Goal: Task Accomplishment & Management: Manage account settings

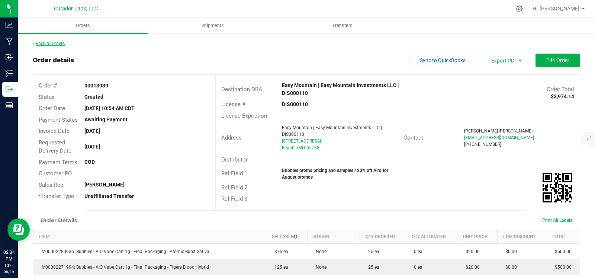
click at [47, 43] on link "Back to Orders" at bounding box center [49, 43] width 32 height 5
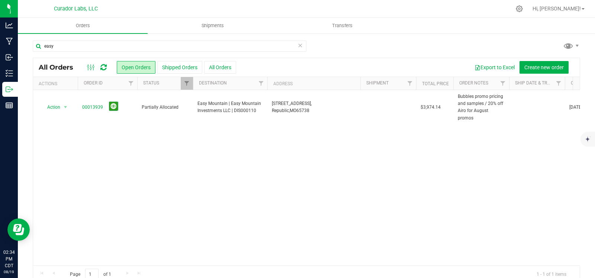
click at [297, 47] on icon at bounding box center [299, 45] width 5 height 9
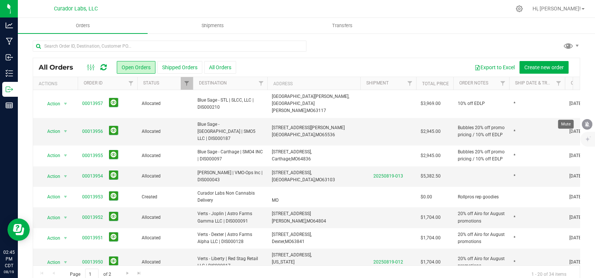
click at [588, 125] on icon "mute" at bounding box center [587, 124] width 5 height 6
click at [399, 48] on div at bounding box center [306, 49] width 547 height 17
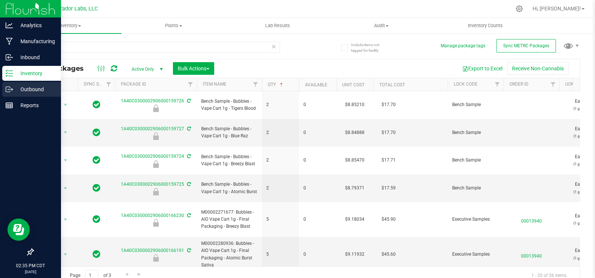
drag, startPoint x: 10, startPoint y: 88, endPoint x: 20, endPoint y: 90, distance: 11.0
click at [10, 88] on icon at bounding box center [8, 89] width 4 height 5
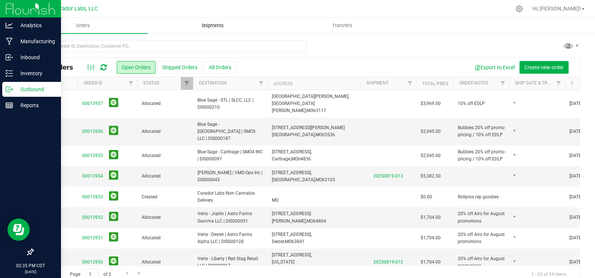
click at [214, 25] on span "Shipments" at bounding box center [212, 25] width 42 height 7
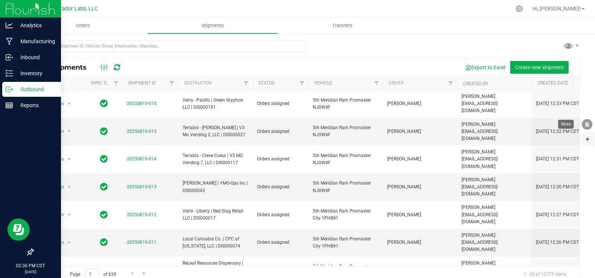
click at [585, 123] on icon "mute" at bounding box center [587, 124] width 7 height 7
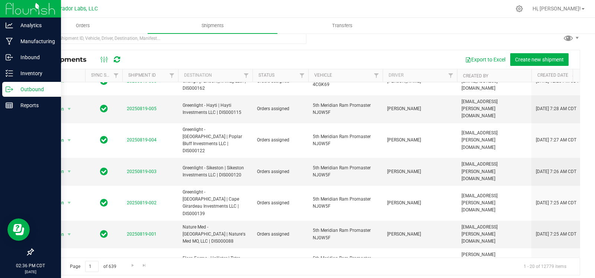
scroll to position [12, 0]
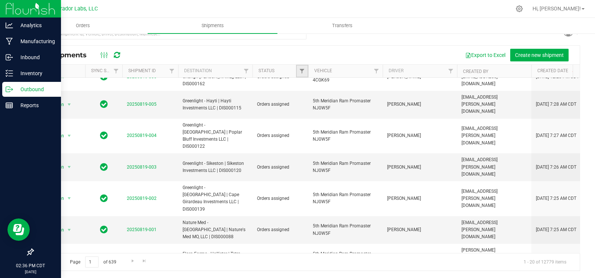
click at [297, 72] on link "Filter" at bounding box center [302, 71] width 12 height 13
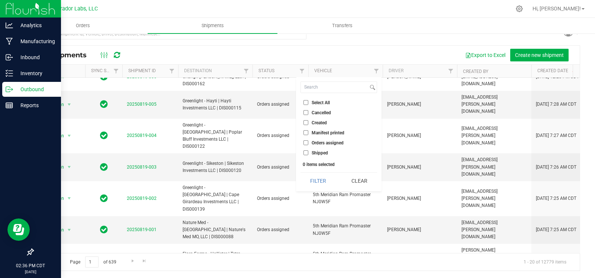
click at [323, 141] on span "Orders assigned" at bounding box center [328, 143] width 32 height 4
click at [308, 141] on input "Orders assigned" at bounding box center [305, 142] width 5 height 5
checkbox input "true"
click at [316, 176] on button "Filter" at bounding box center [318, 180] width 36 height 16
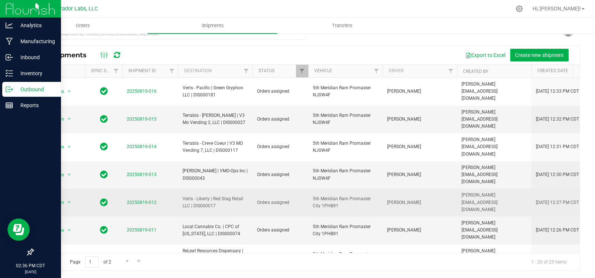
scroll to position [299, 0]
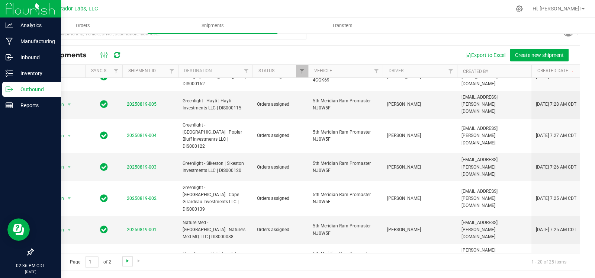
click at [128, 262] on span "Go to the next page" at bounding box center [128, 261] width 6 height 6
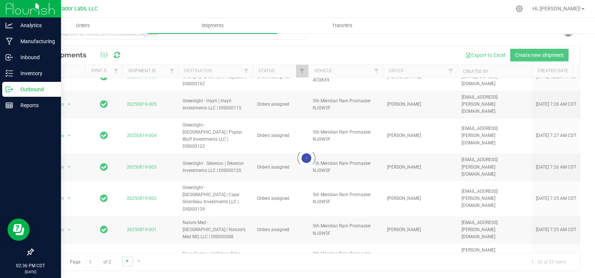
scroll to position [0, 0]
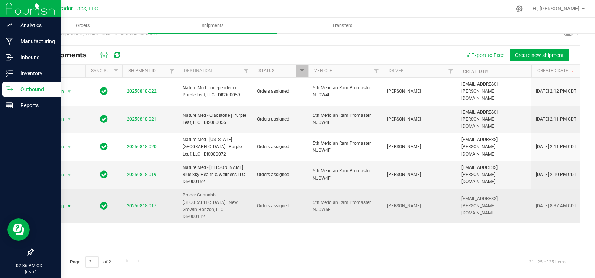
click at [69, 201] on span "select" at bounding box center [69, 206] width 9 height 10
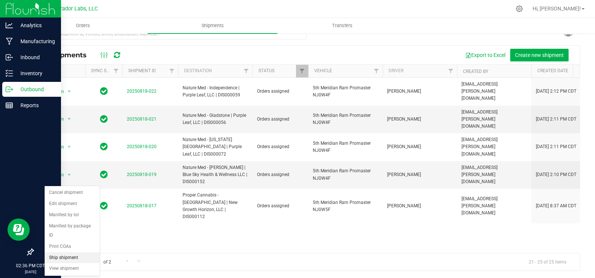
click at [64, 254] on li "Ship shipment" at bounding box center [72, 257] width 55 height 11
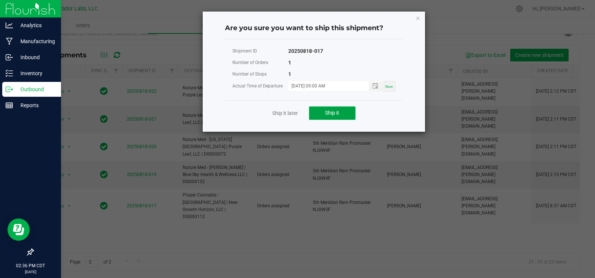
click at [336, 114] on span "Ship it" at bounding box center [332, 113] width 14 height 6
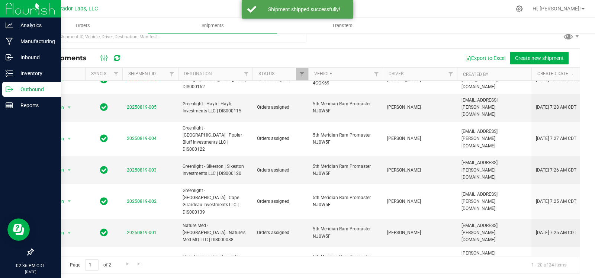
scroll to position [12, 0]
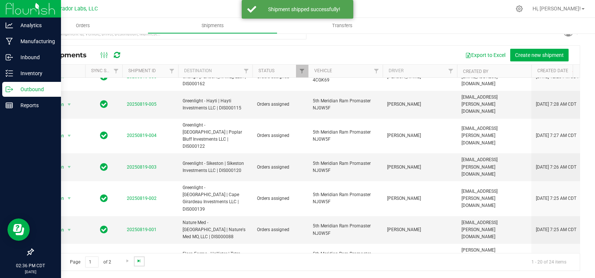
click at [136, 261] on span "Go to the last page" at bounding box center [139, 261] width 6 height 6
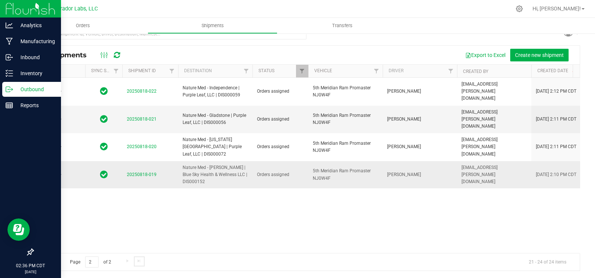
scroll to position [0, 0]
click at [71, 172] on span "select" at bounding box center [69, 175] width 6 height 6
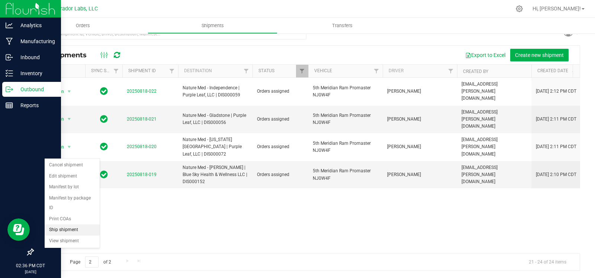
click at [70, 228] on li "Ship shipment" at bounding box center [72, 229] width 55 height 11
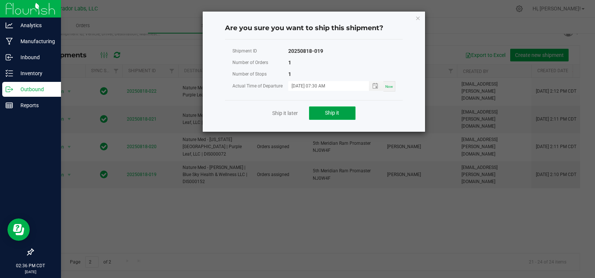
click at [339, 112] on span "Ship it" at bounding box center [332, 113] width 14 height 6
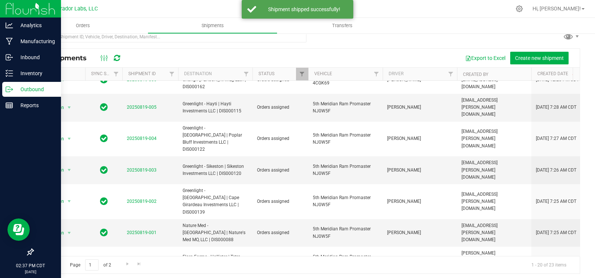
scroll to position [12, 0]
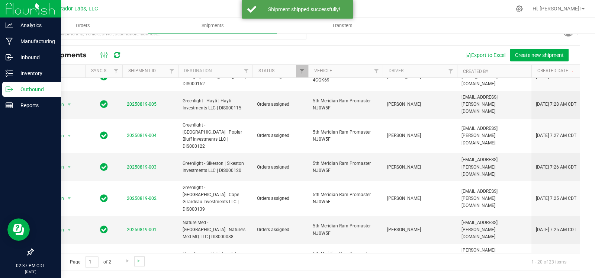
click at [134, 259] on link "Go to the last page" at bounding box center [139, 261] width 11 height 10
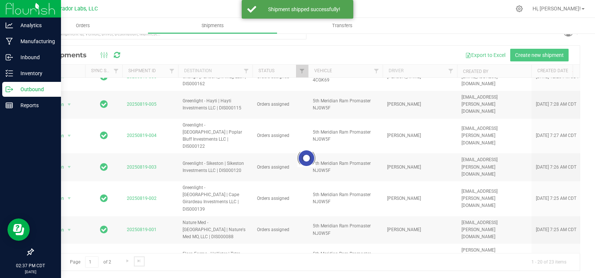
scroll to position [0, 0]
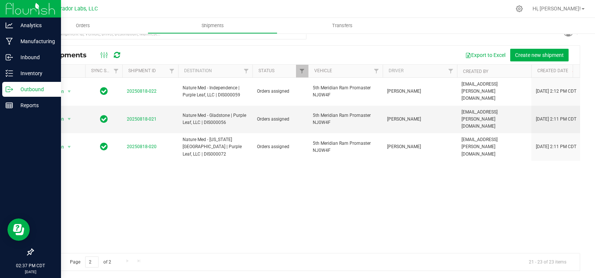
click at [53, 257] on link "Go to the previous page" at bounding box center [53, 261] width 11 height 10
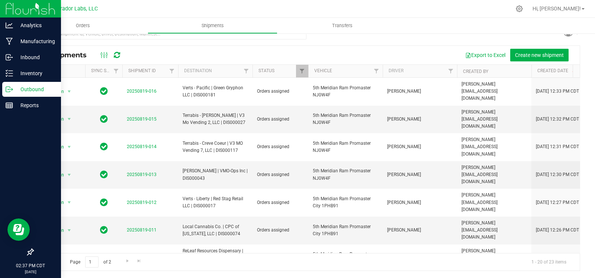
scroll to position [299, 0]
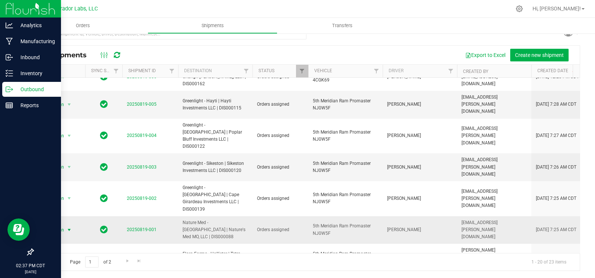
click at [67, 227] on span "select" at bounding box center [69, 230] width 6 height 6
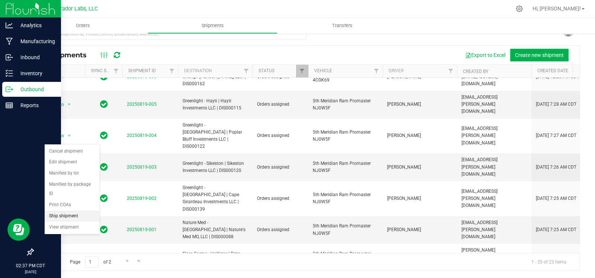
drag, startPoint x: 64, startPoint y: 215, endPoint x: 86, endPoint y: 215, distance: 21.9
click at [65, 216] on li "Ship shipment" at bounding box center [72, 215] width 55 height 11
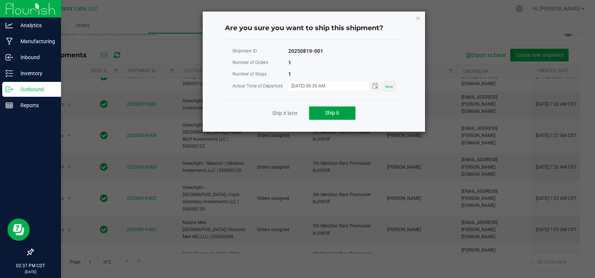
click at [345, 108] on button "Ship it" at bounding box center [332, 112] width 46 height 13
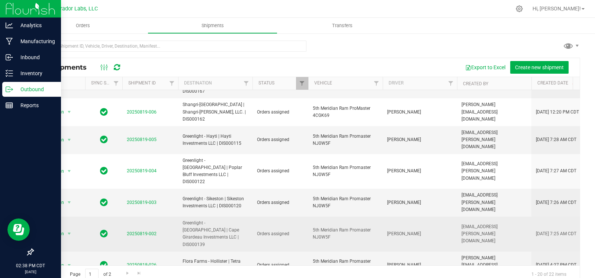
scroll to position [286, 0]
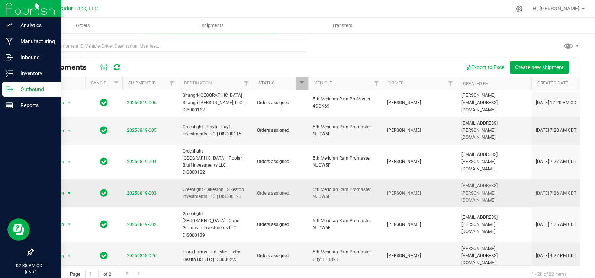
click at [70, 190] on span "select" at bounding box center [69, 193] width 6 height 6
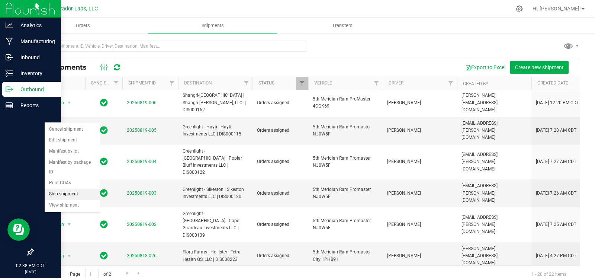
click at [75, 194] on li "Ship shipment" at bounding box center [72, 193] width 55 height 11
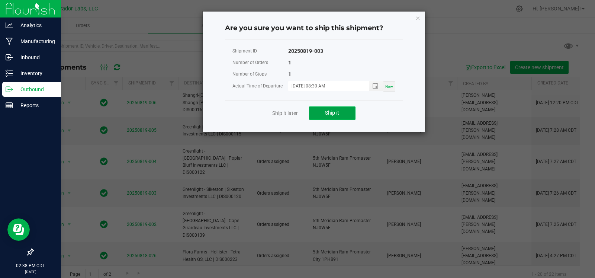
click at [323, 114] on button "Ship it" at bounding box center [332, 112] width 46 height 13
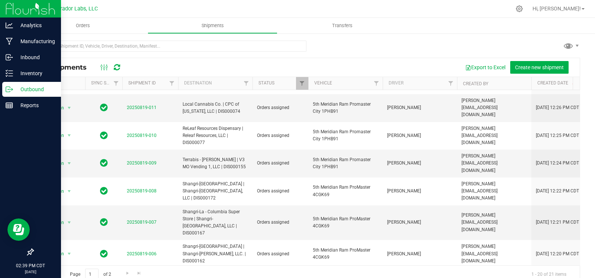
scroll to position [134, 0]
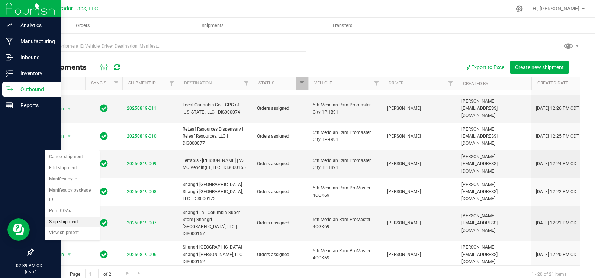
click at [72, 222] on li "Ship shipment" at bounding box center [72, 221] width 55 height 11
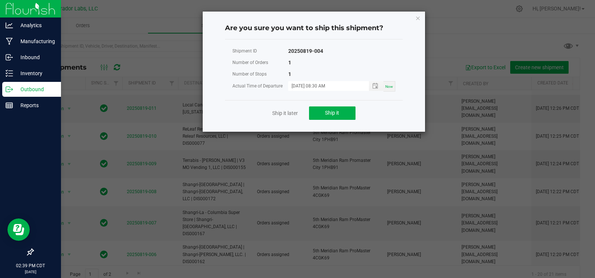
click at [333, 104] on div "Ship it later Ship it" at bounding box center [314, 113] width 178 height 26
click at [354, 109] on button "Ship it" at bounding box center [332, 112] width 46 height 13
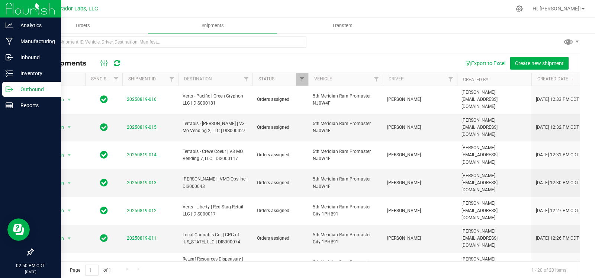
scroll to position [0, 0]
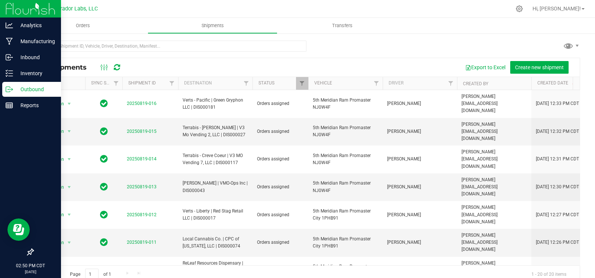
drag, startPoint x: 263, startPoint y: 66, endPoint x: 230, endPoint y: 63, distance: 32.8
click at [263, 65] on div "Export to Excel Create new shipment" at bounding box center [351, 67] width 446 height 13
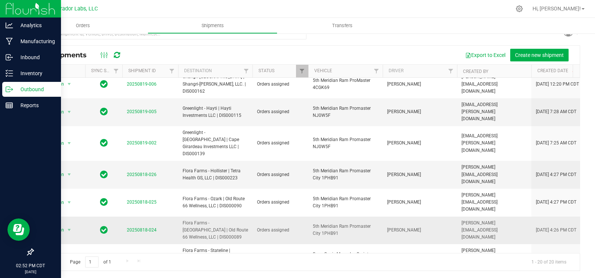
scroll to position [292, 0]
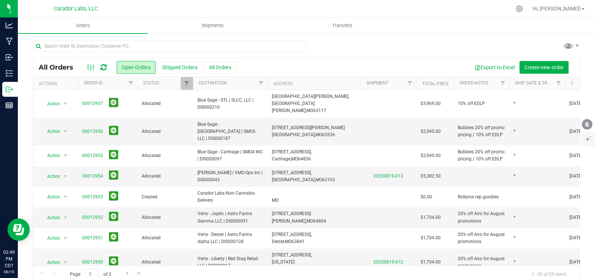
click at [589, 126] on icon "mute" at bounding box center [587, 124] width 7 height 7
click at [584, 123] on icon "mute" at bounding box center [587, 124] width 7 height 7
click at [587, 126] on icon "mute" at bounding box center [587, 124] width 5 height 6
click at [584, 121] on icon "mute" at bounding box center [587, 124] width 7 height 7
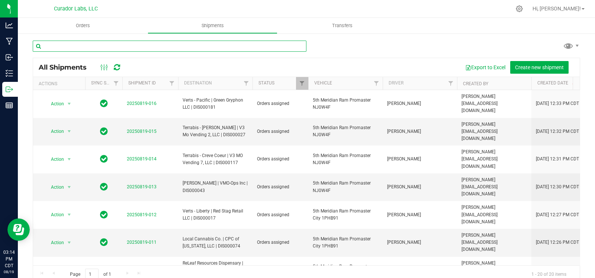
click at [152, 46] on input "text" at bounding box center [170, 46] width 274 height 11
type input "swade"
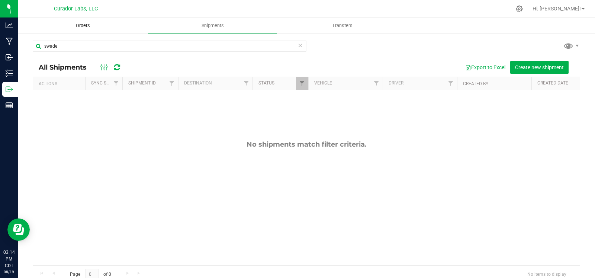
click at [86, 24] on span "Orders" at bounding box center [83, 25] width 34 height 7
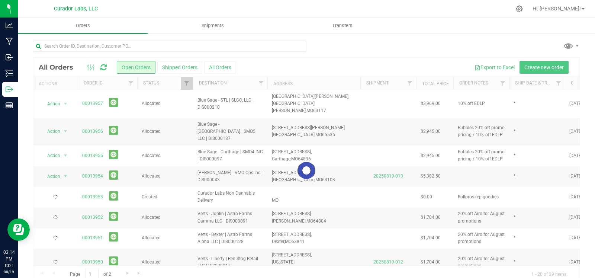
click at [217, 64] on div at bounding box center [306, 170] width 546 height 225
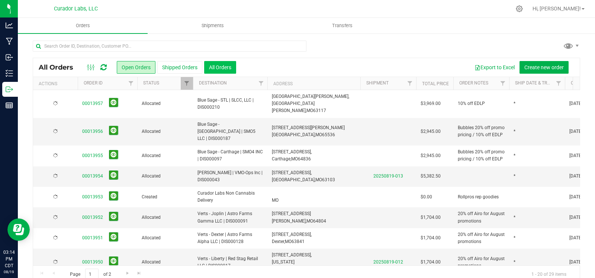
click at [216, 66] on button "All Orders" at bounding box center [220, 67] width 32 height 13
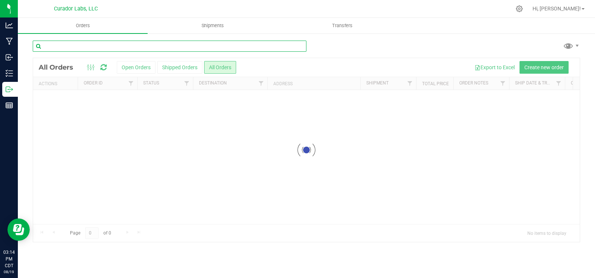
click at [138, 46] on input "text" at bounding box center [170, 46] width 274 height 11
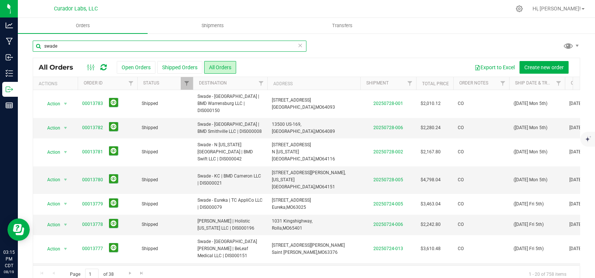
type input "swade"
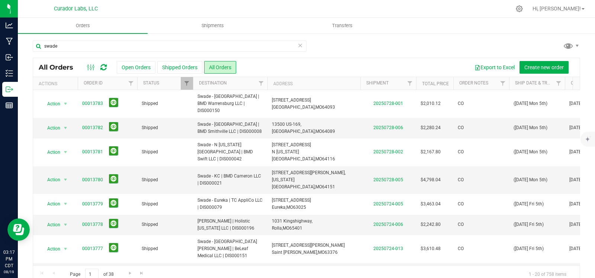
click at [297, 46] on icon at bounding box center [299, 45] width 5 height 9
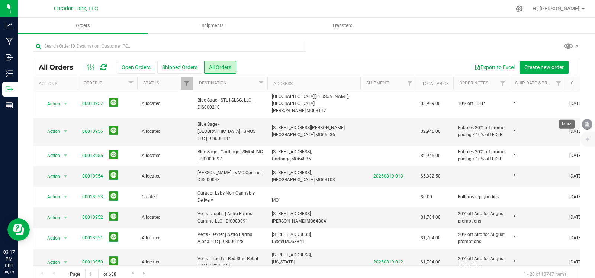
click at [591, 124] on button "mute" at bounding box center [587, 124] width 10 height 10
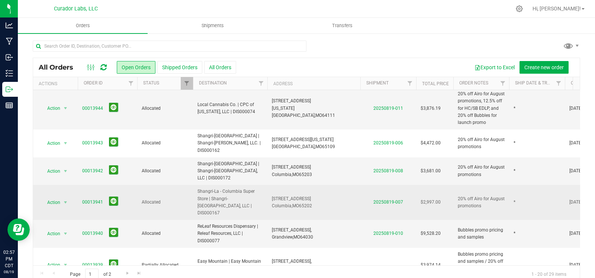
scroll to position [299, 0]
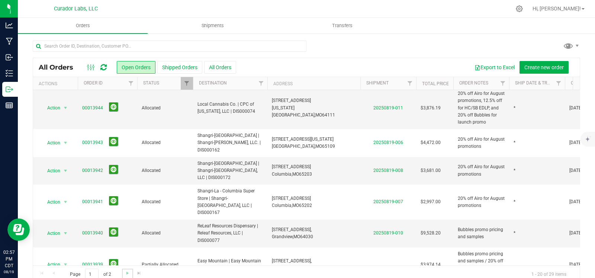
click at [130, 273] on link "Go to the next page" at bounding box center [127, 273] width 11 height 10
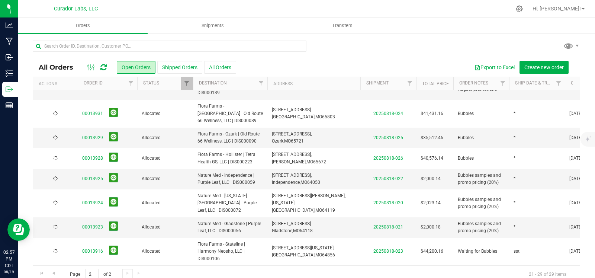
scroll to position [0, 0]
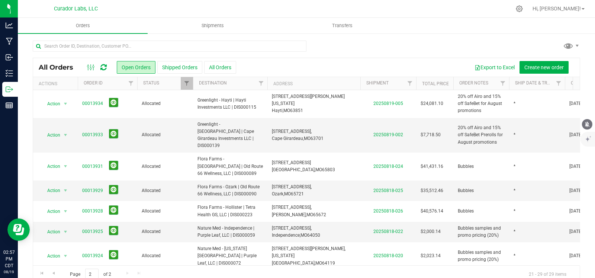
click at [587, 124] on icon "mute" at bounding box center [587, 124] width 5 height 6
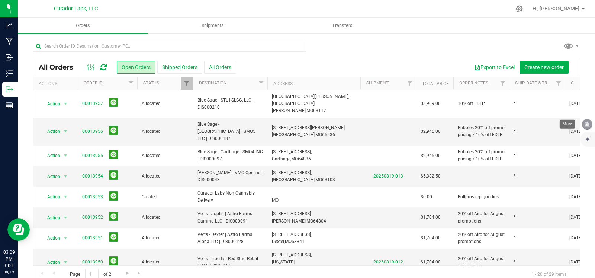
click at [590, 124] on button "mute" at bounding box center [587, 124] width 10 height 10
click at [399, 45] on div at bounding box center [306, 49] width 547 height 17
